Goal: Task Accomplishment & Management: Use online tool/utility

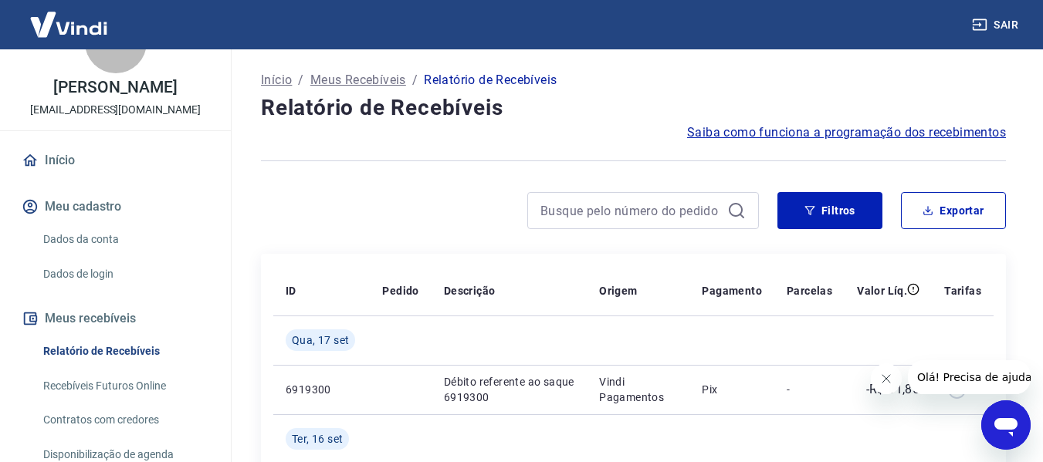
scroll to position [77, 0]
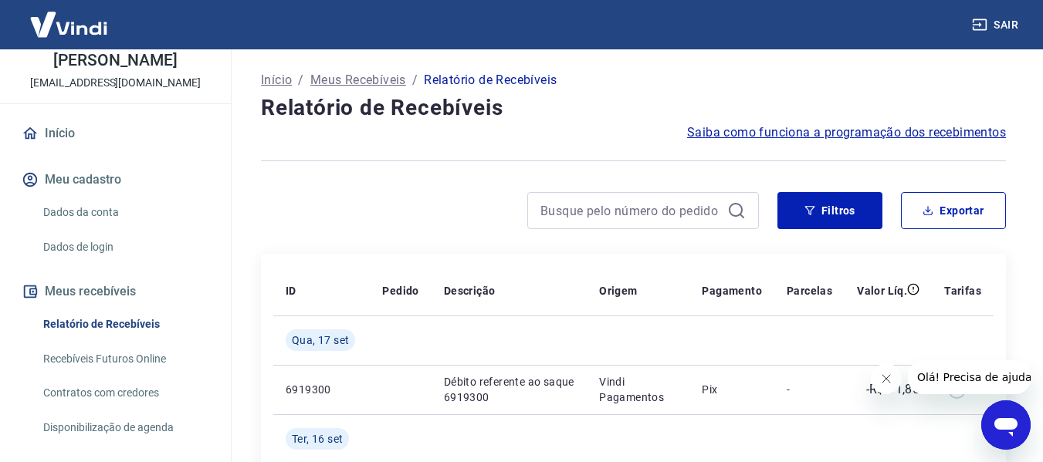
click at [117, 375] on link "Recebíveis Futuros Online" at bounding box center [124, 360] width 175 height 32
